Goal: Information Seeking & Learning: Understand process/instructions

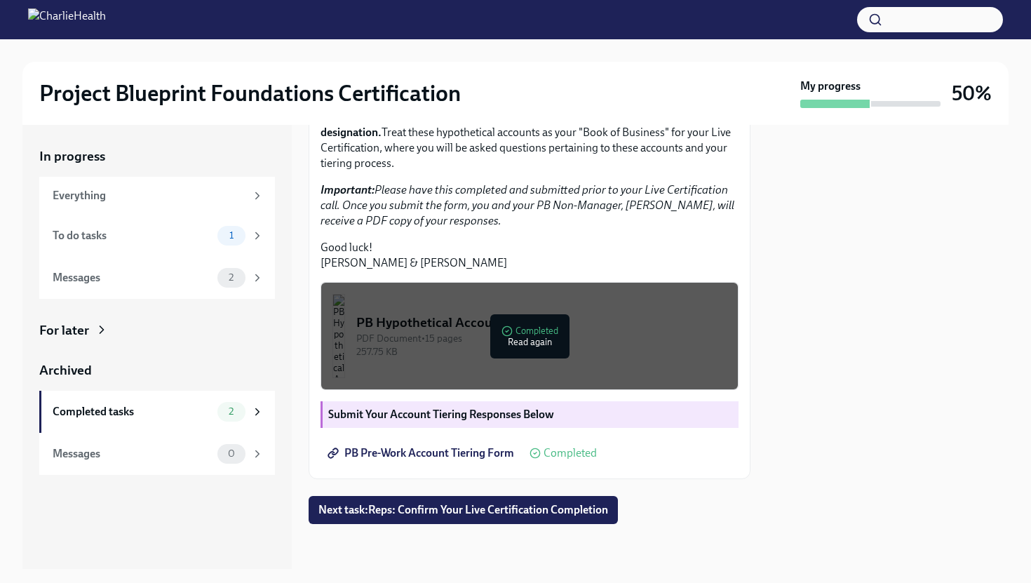
scroll to position [334, 0]
click at [383, 518] on button "Next task : Reps: Confirm Your Live Certification Completion" at bounding box center [463, 510] width 309 height 28
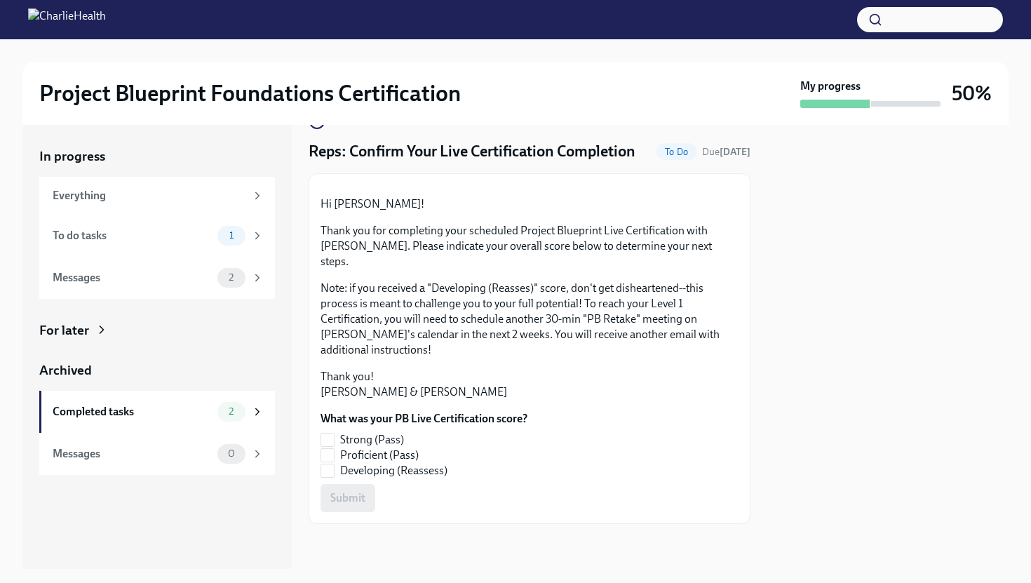
scroll to position [60, 0]
click at [189, 241] on div "To do tasks" at bounding box center [132, 235] width 159 height 15
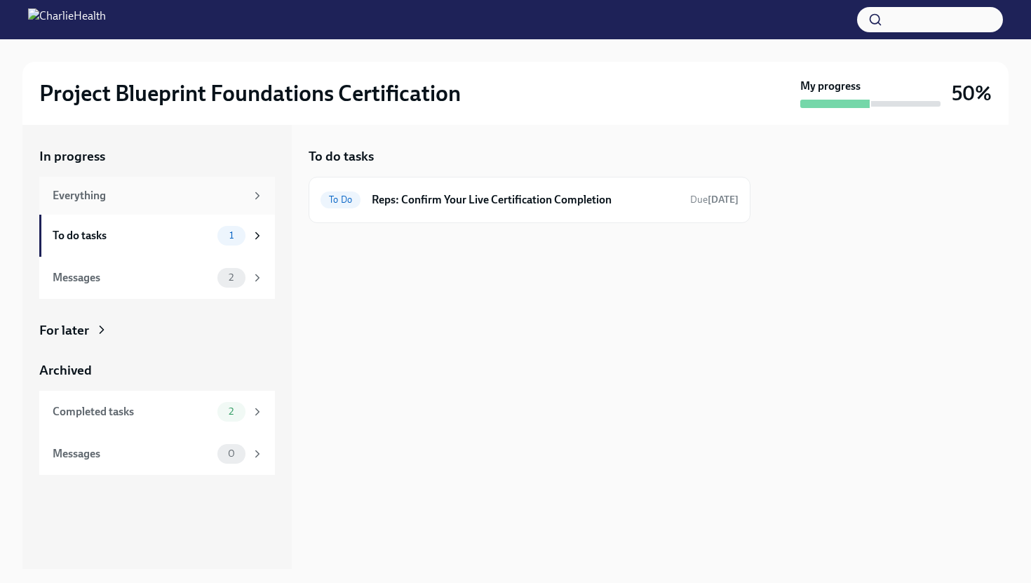
click at [182, 205] on div "Everything" at bounding box center [157, 196] width 236 height 38
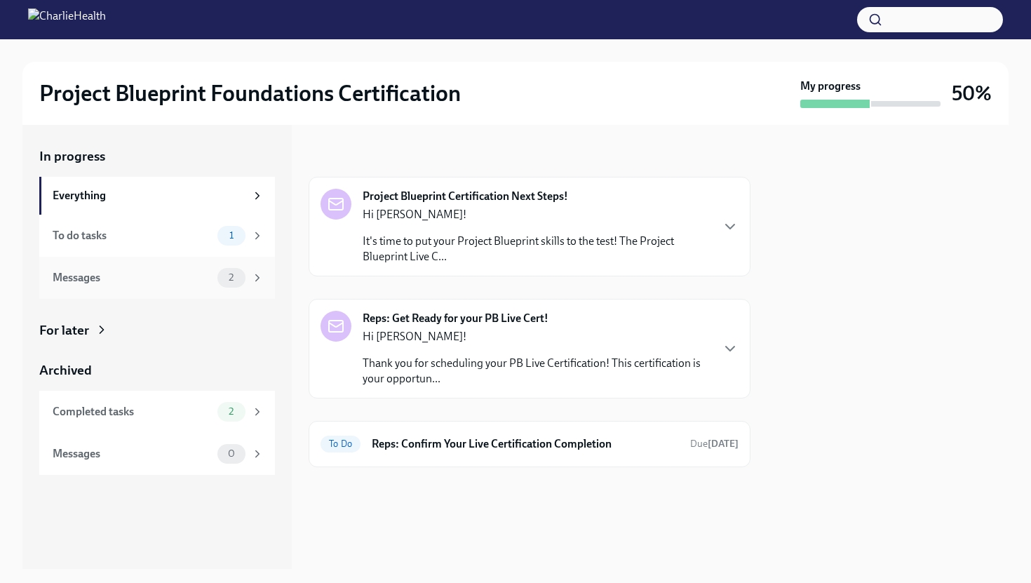
click at [170, 281] on div "Messages" at bounding box center [132, 277] width 159 height 15
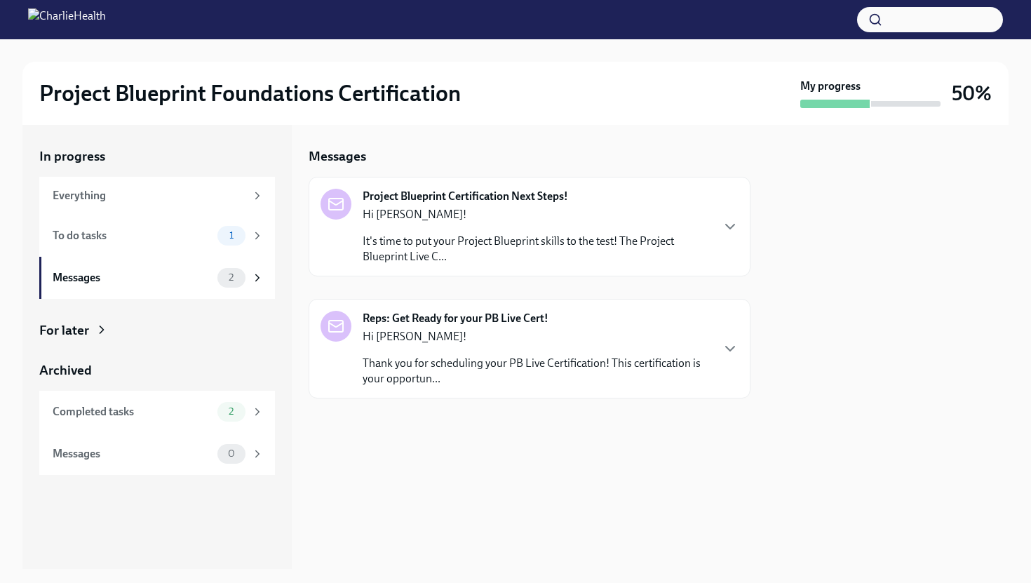
click at [377, 230] on div "Hi [PERSON_NAME]! It's time to put your Project Blueprint skills to the test! T…" at bounding box center [537, 236] width 348 height 58
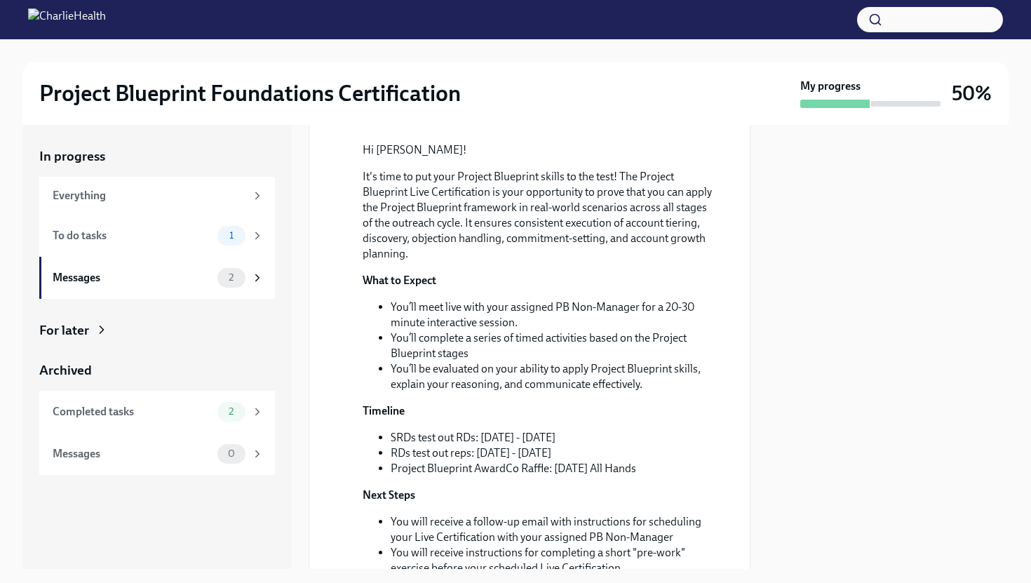
scroll to position [485, 0]
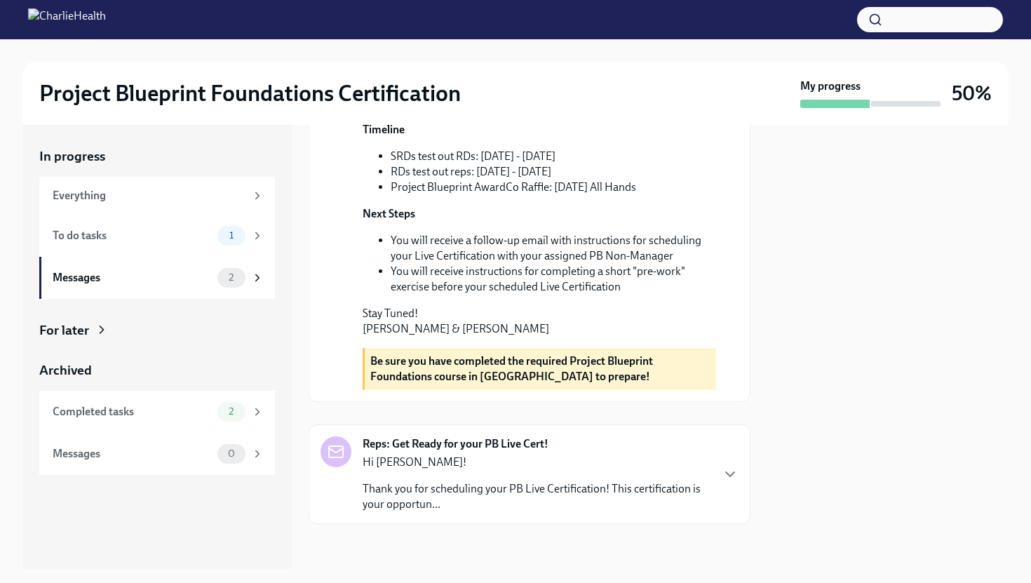
click at [432, 462] on p "Hi [PERSON_NAME]!" at bounding box center [537, 462] width 348 height 15
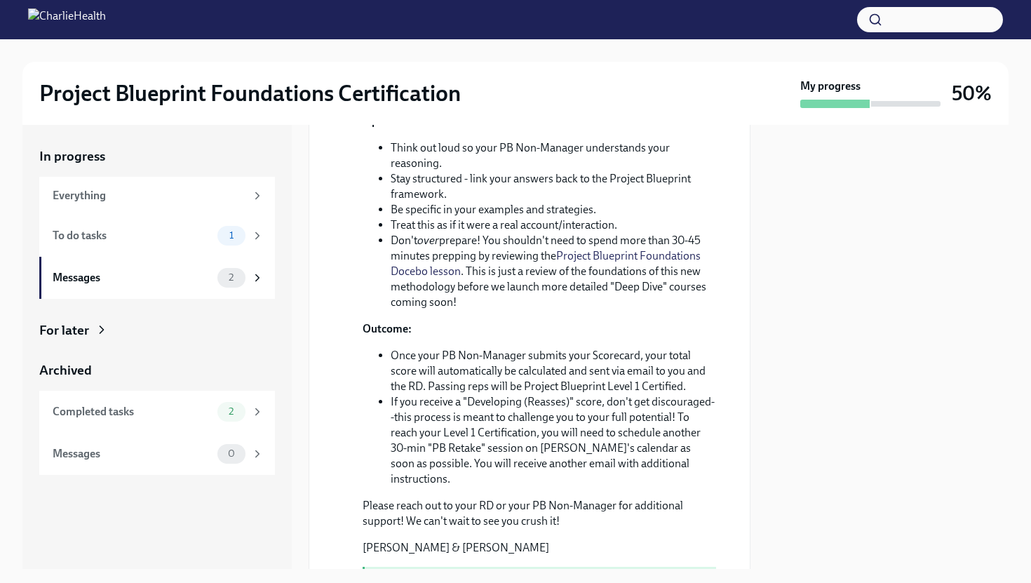
scroll to position [1395, 0]
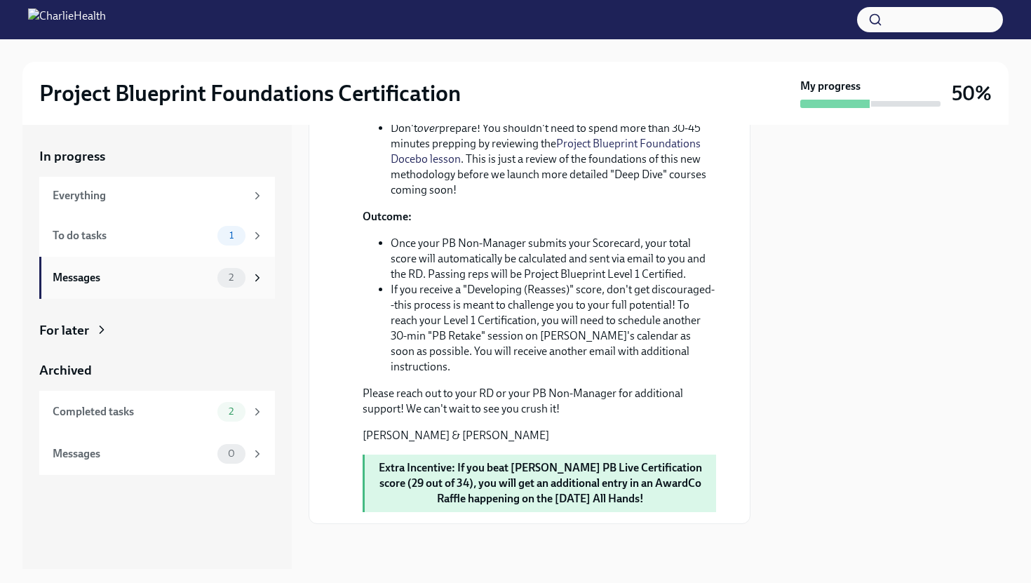
click at [232, 280] on span "2" at bounding box center [231, 277] width 22 height 11
click at [208, 417] on div "Completed tasks" at bounding box center [132, 411] width 159 height 15
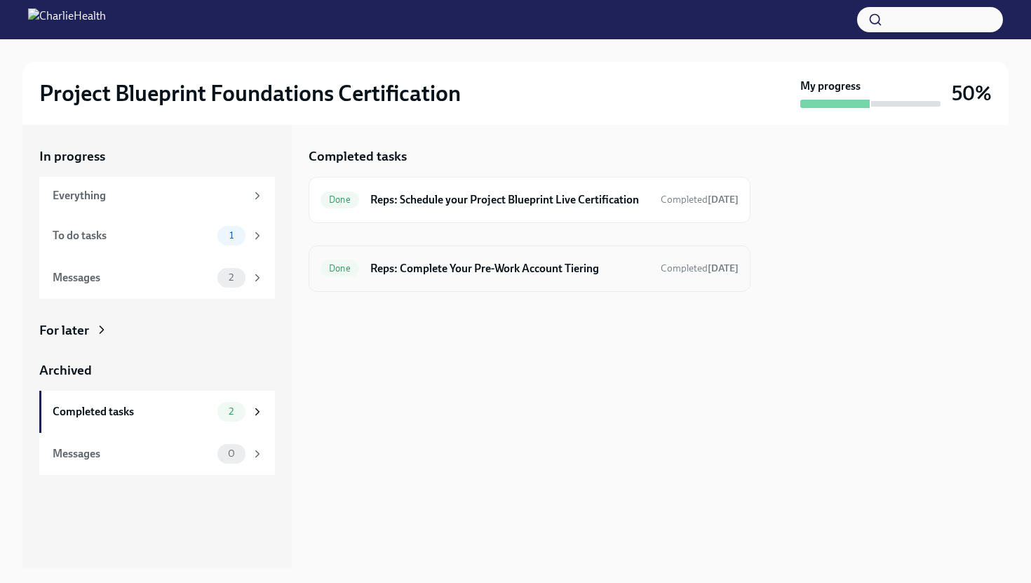
click at [385, 280] on div "Done Reps: Complete Your Pre-Work Account Tiering Completed [DATE]" at bounding box center [530, 268] width 418 height 22
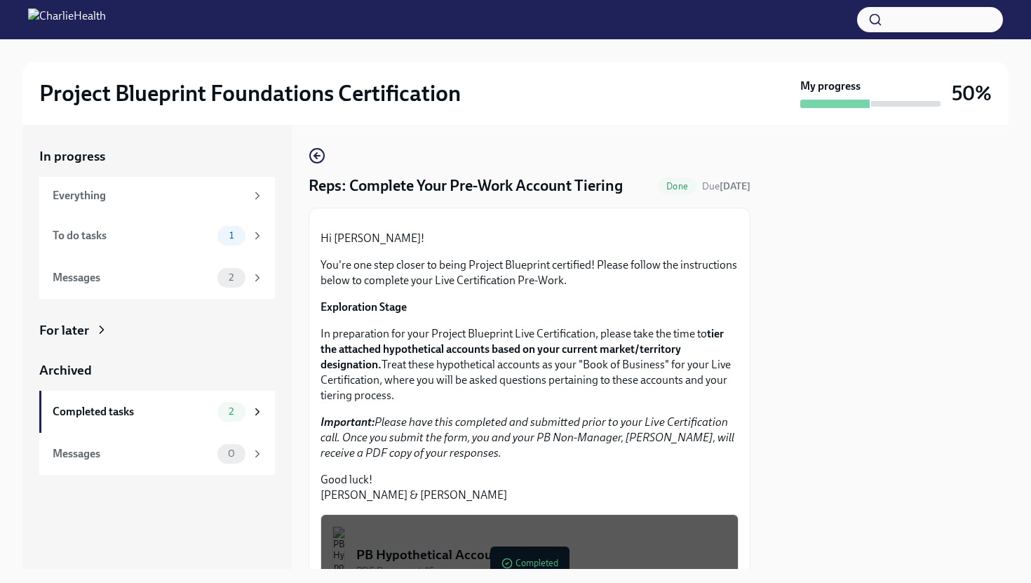
scroll to position [334, 0]
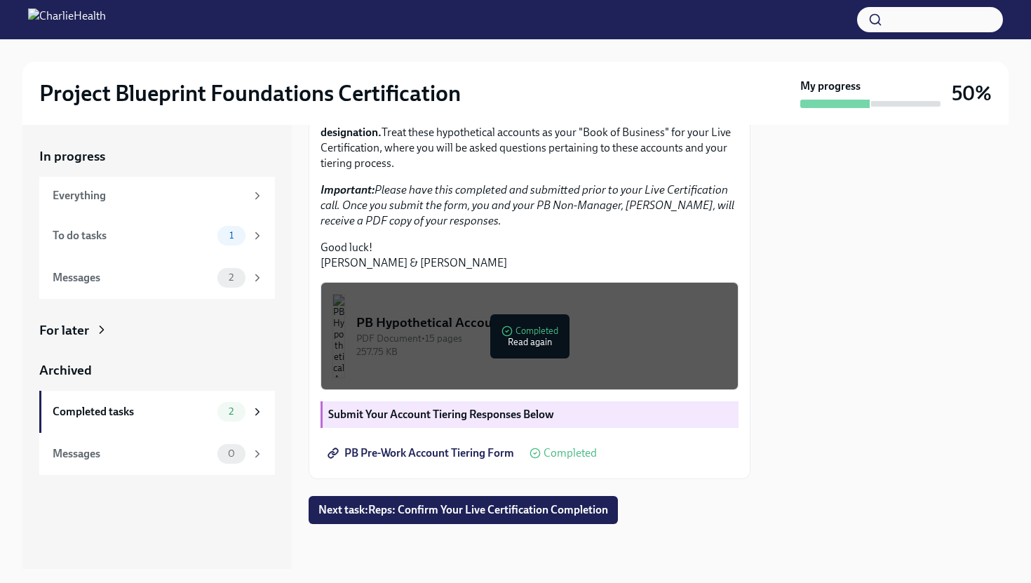
click at [451, 417] on strong "Submit Your Account Tiering Responses Below" at bounding box center [441, 414] width 226 height 13
click at [444, 452] on span "PB Pre-Work Account Tiering Form" at bounding box center [422, 453] width 184 height 14
